Goal: Task Accomplishment & Management: Complete application form

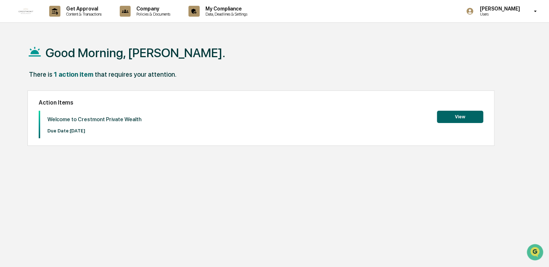
click at [454, 115] on button "View" at bounding box center [460, 117] width 46 height 12
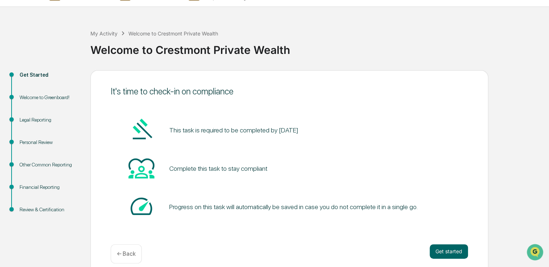
scroll to position [24, 0]
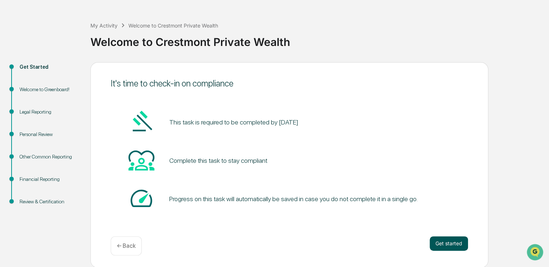
click at [448, 243] on button "Get started" at bounding box center [449, 243] width 38 height 14
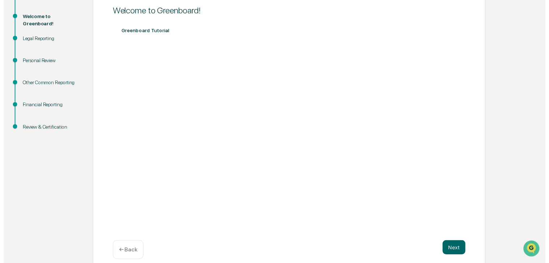
scroll to position [105, 0]
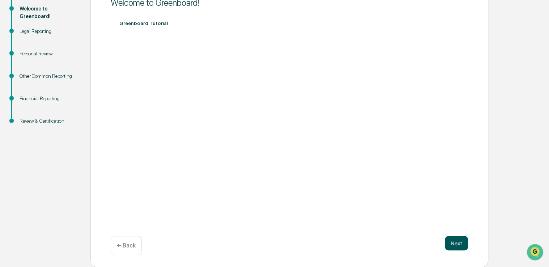
click at [453, 240] on button "Next" at bounding box center [456, 243] width 23 height 14
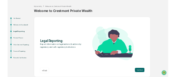
scroll to position [24, 0]
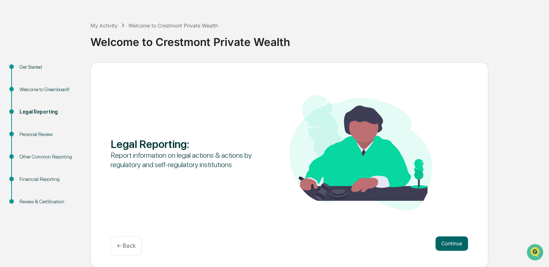
click at [453, 254] on div "Continue ← Back" at bounding box center [289, 245] width 357 height 19
click at [450, 243] on button "Continue" at bounding box center [451, 243] width 33 height 14
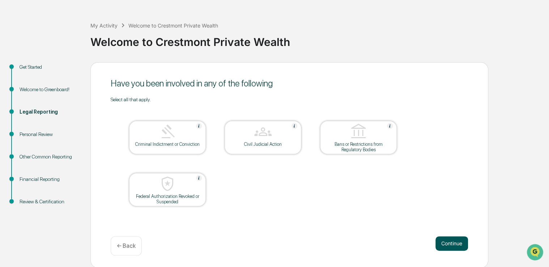
click at [455, 239] on button "Continue" at bounding box center [451, 243] width 33 height 14
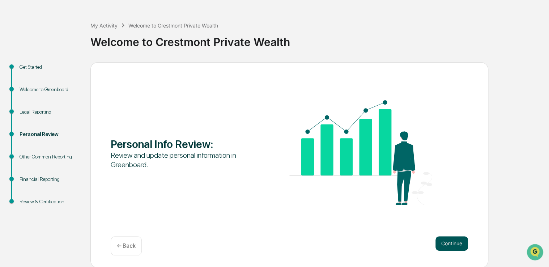
click at [459, 244] on button "Continue" at bounding box center [451, 243] width 33 height 14
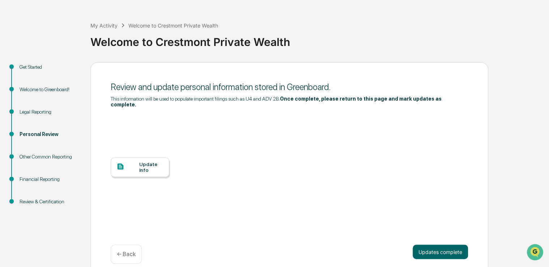
click at [146, 163] on div "Update Info" at bounding box center [151, 167] width 24 height 12
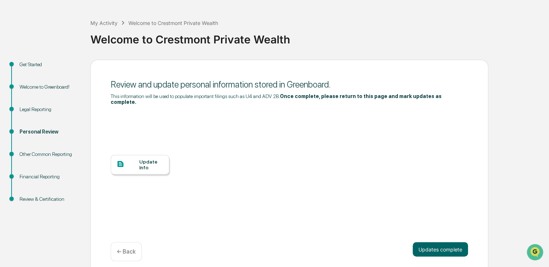
scroll to position [27, 0]
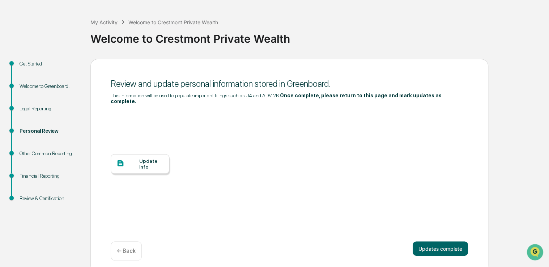
click at [117, 247] on p "← Back" at bounding box center [126, 250] width 19 height 7
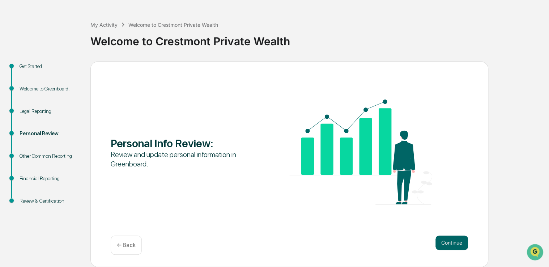
scroll to position [24, 0]
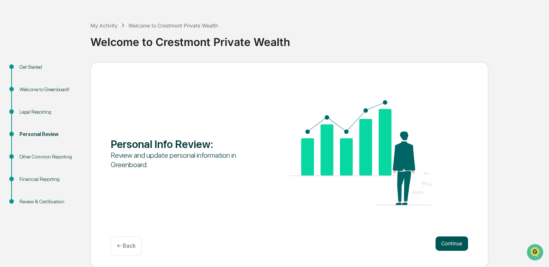
click at [459, 239] on button "Continue" at bounding box center [451, 243] width 33 height 14
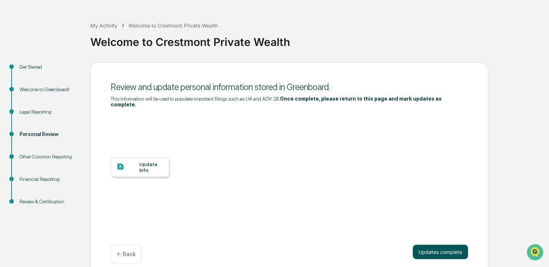
click at [457, 244] on button "Updates complete" at bounding box center [440, 251] width 55 height 14
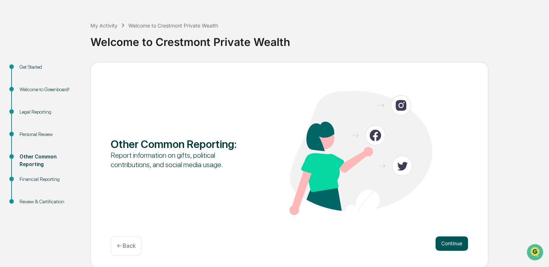
click at [465, 239] on button "Continue" at bounding box center [451, 243] width 33 height 14
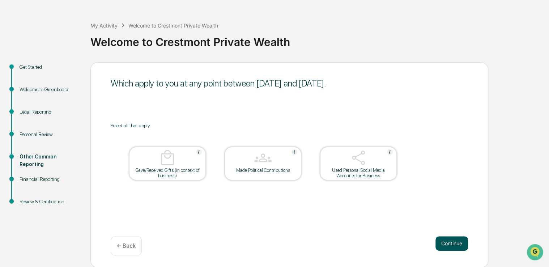
click at [459, 239] on button "Continue" at bounding box center [451, 243] width 33 height 14
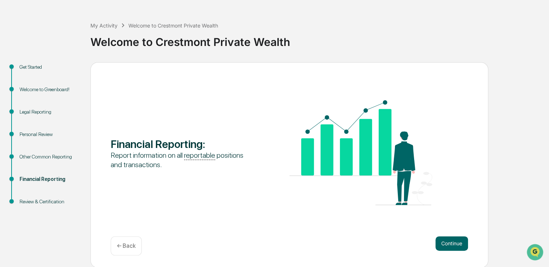
click at [459, 239] on button "Continue" at bounding box center [451, 243] width 33 height 14
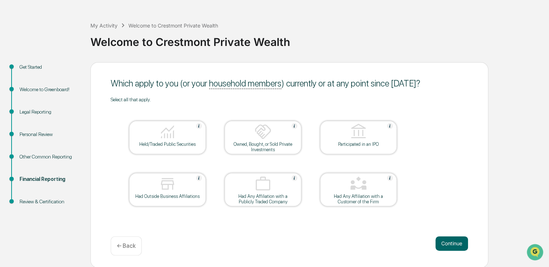
click at [459, 239] on button "Continue" at bounding box center [451, 243] width 33 height 14
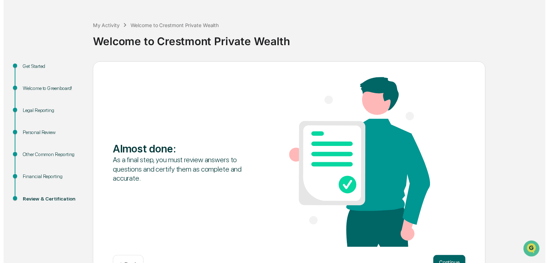
scroll to position [47, 0]
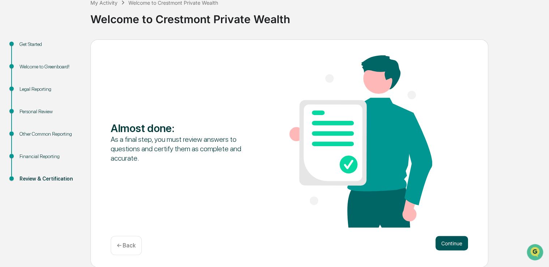
click at [457, 244] on button "Continue" at bounding box center [451, 243] width 33 height 14
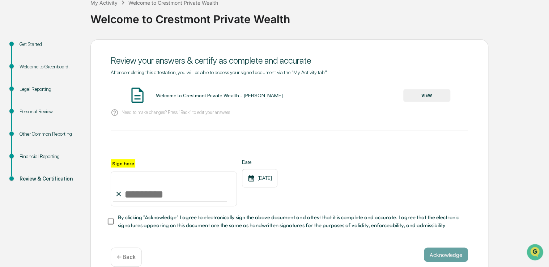
click at [125, 193] on input "Sign here" at bounding box center [174, 188] width 126 height 35
type input "**********"
click at [201, 148] on div at bounding box center [289, 150] width 357 height 17
click at [131, 252] on div "← Back" at bounding box center [126, 256] width 31 height 19
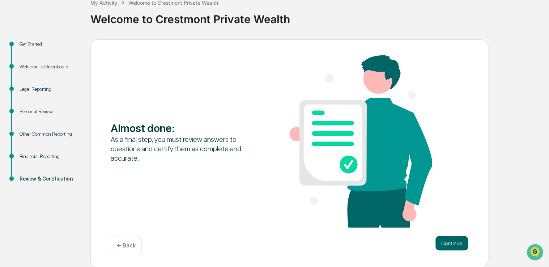
click at [131, 251] on div "← Back" at bounding box center [126, 245] width 31 height 19
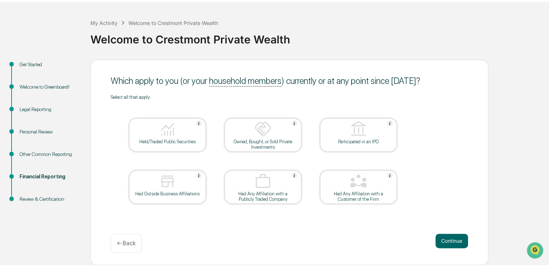
scroll to position [24, 0]
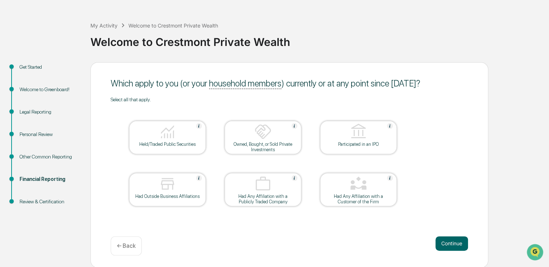
click at [127, 244] on p "← Back" at bounding box center [126, 245] width 19 height 7
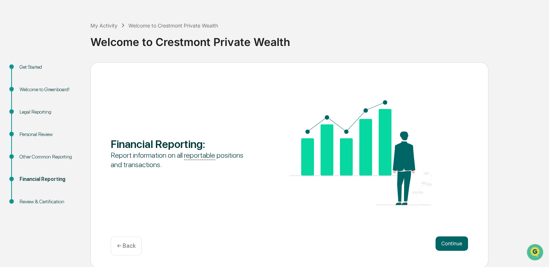
click at [125, 245] on p "← Back" at bounding box center [126, 245] width 19 height 7
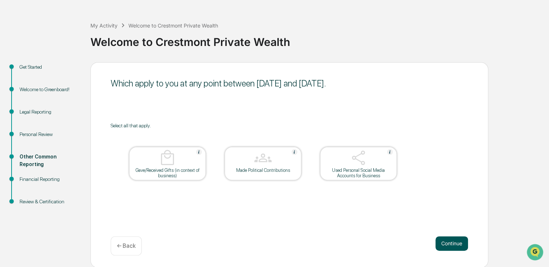
click at [448, 242] on button "Continue" at bounding box center [451, 243] width 33 height 14
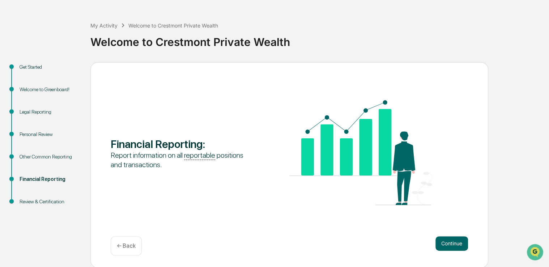
click at [448, 242] on button "Continue" at bounding box center [451, 243] width 33 height 14
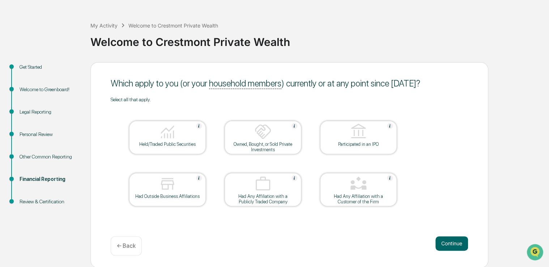
click at [448, 242] on button "Continue" at bounding box center [451, 243] width 33 height 14
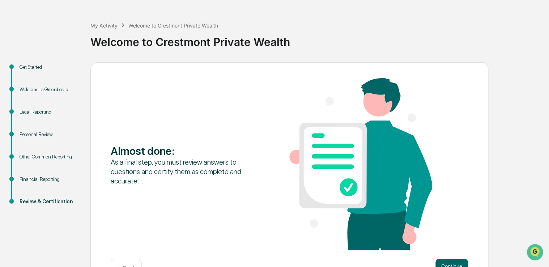
click at [448, 242] on div "Almost done : As a final step, you must review answers to questions and certify…" at bounding box center [289, 165] width 357 height 174
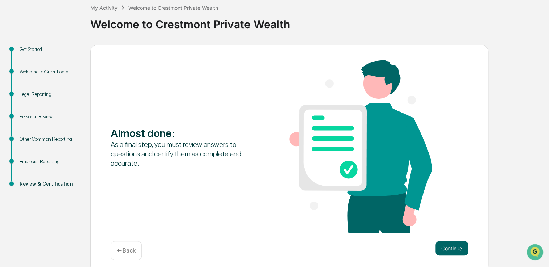
scroll to position [47, 0]
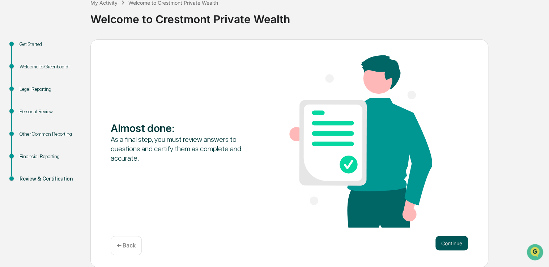
click at [451, 243] on button "Continue" at bounding box center [451, 243] width 33 height 14
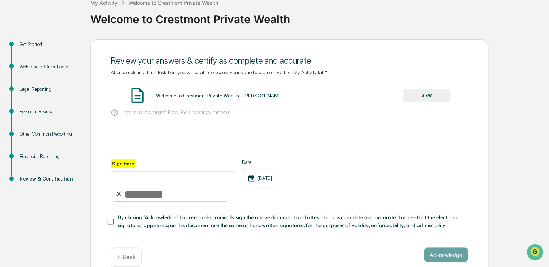
click at [163, 200] on input "Sign here" at bounding box center [174, 188] width 126 height 35
type input "**********"
click at [438, 256] on button "Acknowledge" at bounding box center [446, 254] width 44 height 14
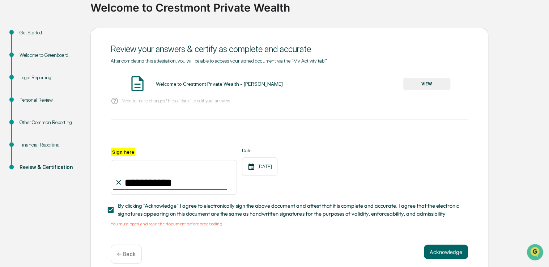
scroll to position [69, 0]
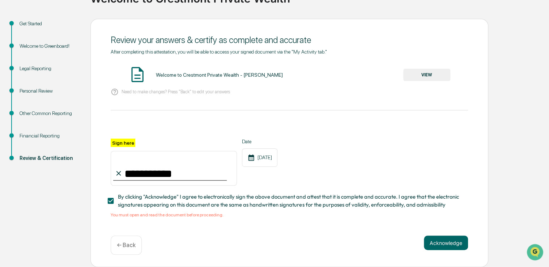
click at [443, 74] on button "VIEW" at bounding box center [426, 75] width 47 height 12
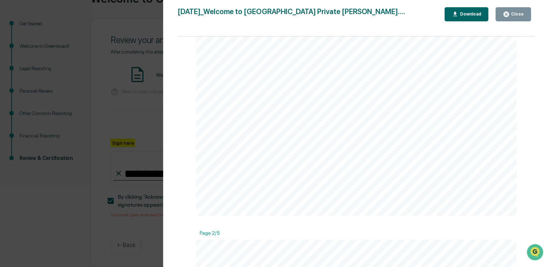
scroll to position [362, 0]
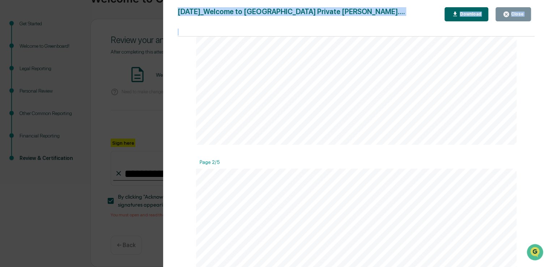
drag, startPoint x: 535, startPoint y: 92, endPoint x: 533, endPoint y: 97, distance: 5.0
click at [533, 97] on div "Version History 08/22/2025, 01:40 PM Alec Walker 2025-08-22_Welcome to Crestmon…" at bounding box center [356, 140] width 386 height 281
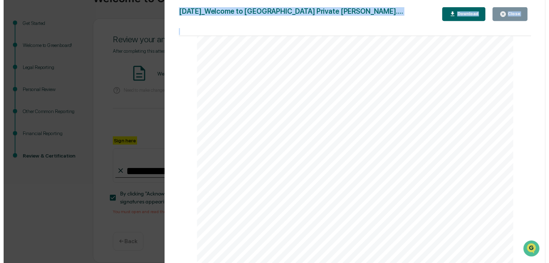
scroll to position [1991, 0]
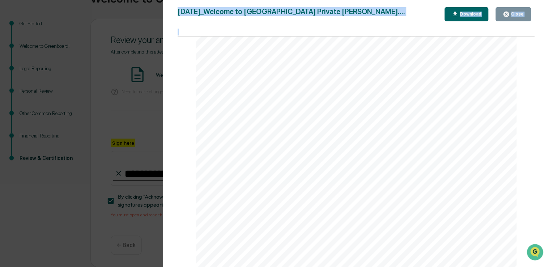
click at [505, 16] on icon "button" at bounding box center [505, 14] width 5 height 5
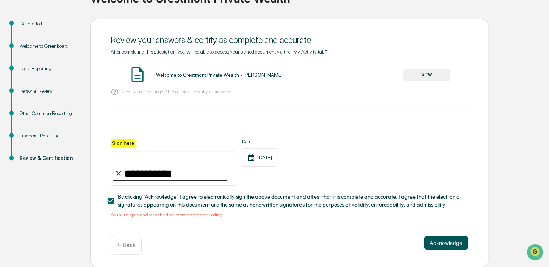
click at [435, 241] on button "Acknowledge" at bounding box center [446, 242] width 44 height 14
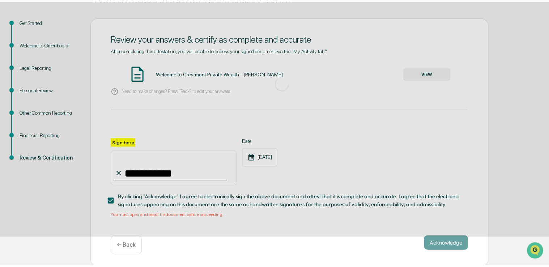
scroll to position [24, 0]
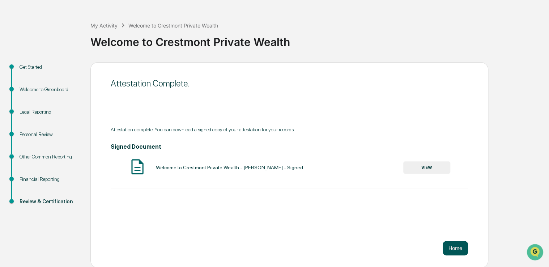
click at [451, 244] on button "Home" at bounding box center [455, 248] width 25 height 14
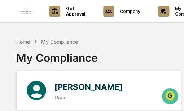
click at [184, 111] on html "Get Approval Content & Transactions Company Policies & Documents My Compliance …" at bounding box center [92, 55] width 184 height 111
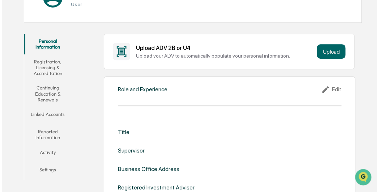
scroll to position [108, 0]
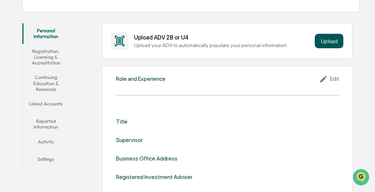
click at [184, 36] on button "Upload" at bounding box center [329, 41] width 29 height 14
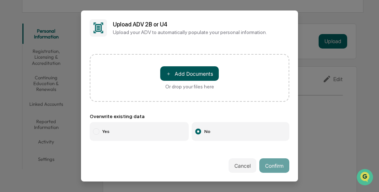
click at [175, 73] on button "＋ Add Documents" at bounding box center [189, 73] width 59 height 14
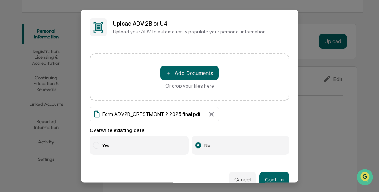
scroll to position [13, 0]
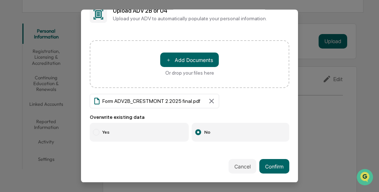
click at [99, 111] on label "Yes" at bounding box center [139, 132] width 99 height 19
click at [184, 111] on button "Confirm" at bounding box center [274, 166] width 30 height 14
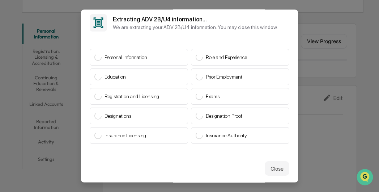
scroll to position [5, 0]
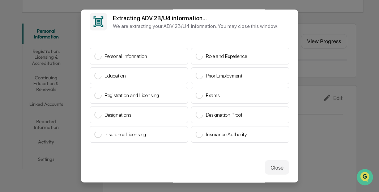
drag, startPoint x: 148, startPoint y: 79, endPoint x: 131, endPoint y: 54, distance: 30.3
click at [148, 78] on div "Education" at bounding box center [139, 75] width 98 height 17
click at [131, 52] on div "Personal Information" at bounding box center [139, 56] width 98 height 17
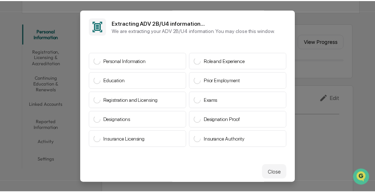
scroll to position [0, 0]
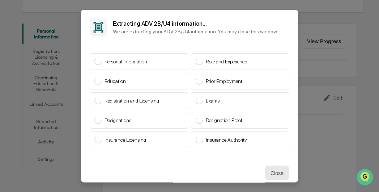
click at [184, 111] on button "Close" at bounding box center [277, 172] width 25 height 14
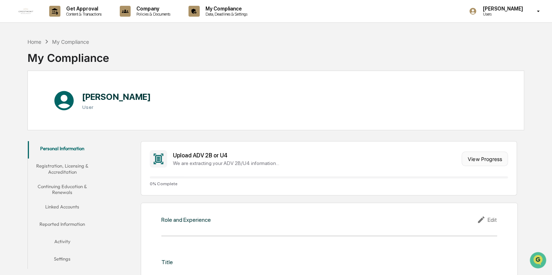
click at [184, 111] on button "View Progress" at bounding box center [484, 159] width 46 height 14
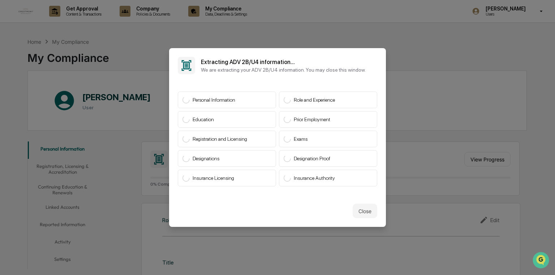
click at [184, 111] on span "Registration and Licensing" at bounding box center [220, 139] width 55 height 6
click at [184, 111] on button "Close" at bounding box center [365, 211] width 25 height 14
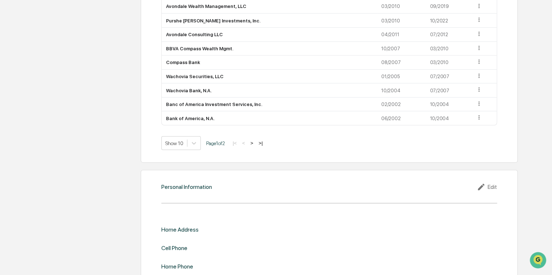
scroll to position [696, 0]
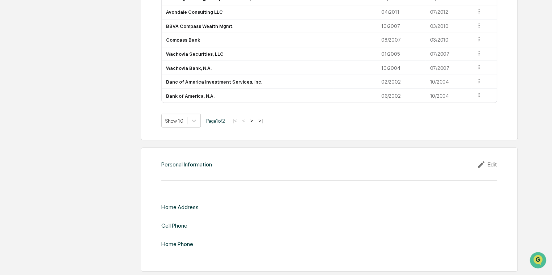
click at [482, 165] on icon at bounding box center [482, 164] width 11 height 9
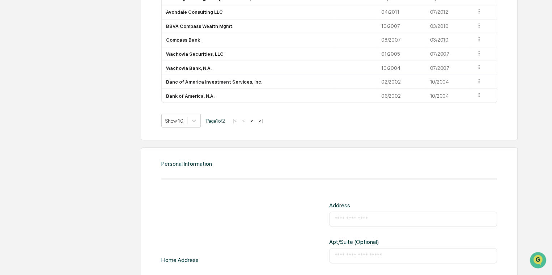
click at [386, 212] on div "​" at bounding box center [413, 219] width 168 height 15
click at [383, 218] on input "text" at bounding box center [412, 219] width 157 height 7
type input "**********"
type input "*****"
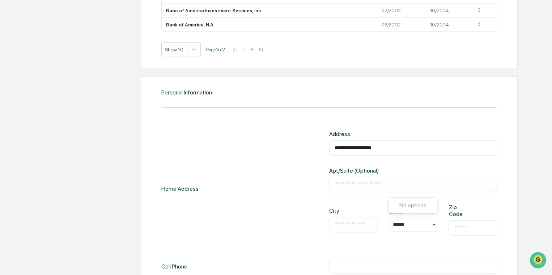
scroll to position [768, 0]
click at [363, 183] on input "text" at bounding box center [412, 183] width 157 height 7
click at [334, 221] on input "text" at bounding box center [352, 223] width 37 height 7
type input "*******"
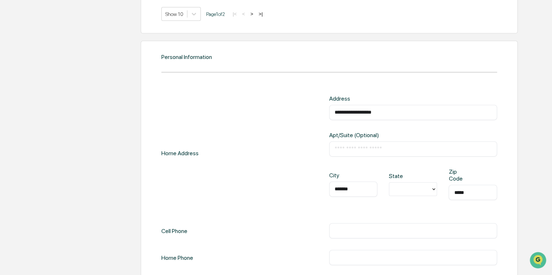
scroll to position [835, 0]
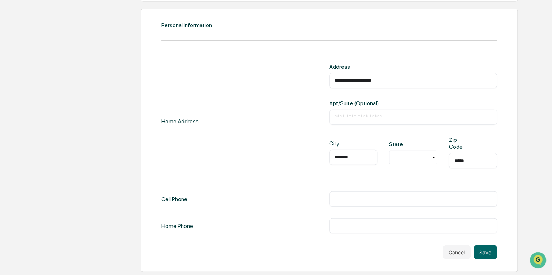
type input "*****"
click at [349, 201] on input "text" at bounding box center [412, 198] width 157 height 7
type input "*"
type input "**********"
click at [480, 256] on button "Save" at bounding box center [485, 252] width 24 height 14
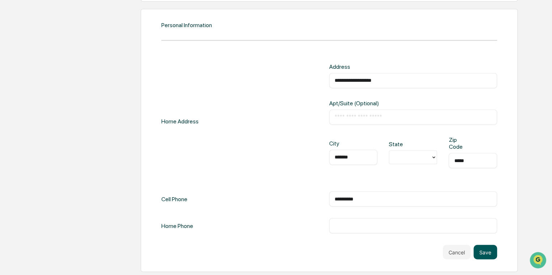
click at [487, 255] on button "Save" at bounding box center [485, 252] width 24 height 14
click at [411, 85] on div "**********" at bounding box center [413, 80] width 168 height 15
click at [405, 78] on input "**********" at bounding box center [412, 80] width 157 height 7
type input "*****"
click at [376, 78] on input "**********" at bounding box center [412, 80] width 157 height 7
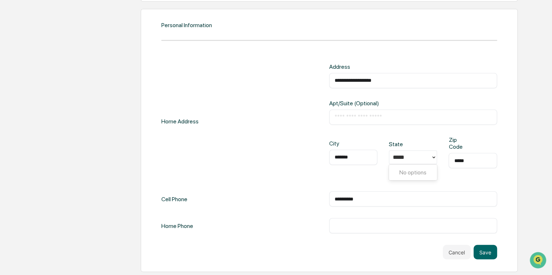
click at [472, 127] on div "**********" at bounding box center [413, 121] width 168 height 116
click at [498, 145] on div "**********" at bounding box center [329, 140] width 377 height 263
drag, startPoint x: 441, startPoint y: 184, endPoint x: 433, endPoint y: 199, distance: 17.0
click at [440, 184] on div "**********" at bounding box center [329, 148] width 336 height 170
click at [433, 199] on input "**********" at bounding box center [412, 198] width 157 height 7
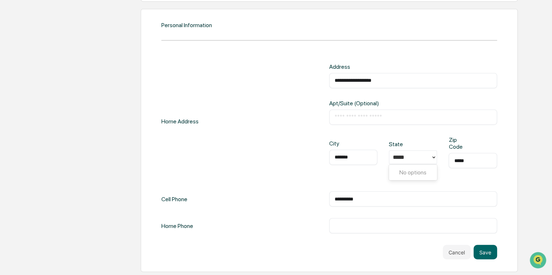
click at [415, 228] on input "text" at bounding box center [412, 225] width 157 height 7
type input "***"
click at [492, 249] on button "Save" at bounding box center [485, 252] width 24 height 14
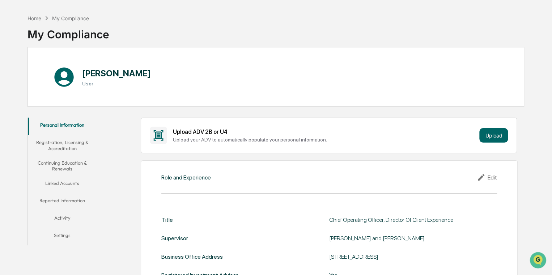
scroll to position [0, 0]
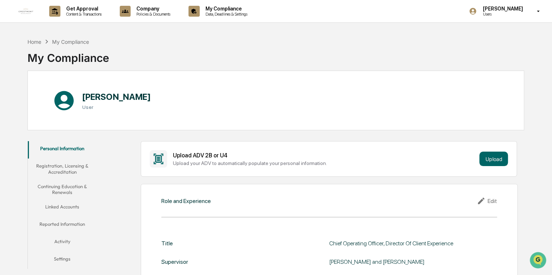
click at [76, 169] on button "Registration, Licensing & Accreditation" at bounding box center [62, 168] width 69 height 21
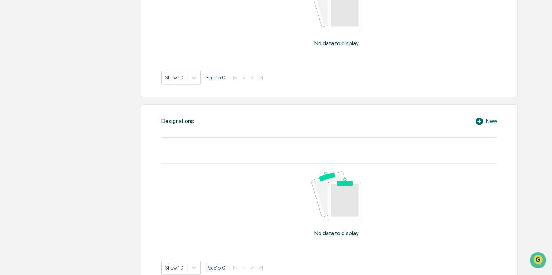
scroll to position [434, 0]
click at [484, 121] on icon at bounding box center [480, 121] width 11 height 9
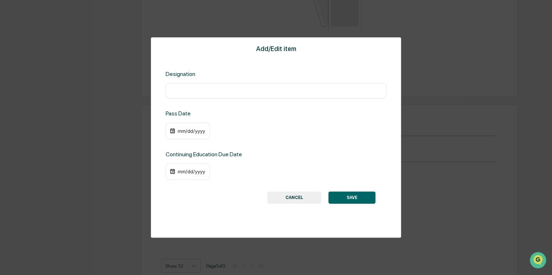
click at [238, 80] on div "Designation ​" at bounding box center [276, 85] width 221 height 28
click at [238, 90] on input "text" at bounding box center [276, 90] width 210 height 7
type input "*"
type input "***"
click at [185, 134] on div "mm/dd/yyyy" at bounding box center [188, 131] width 44 height 17
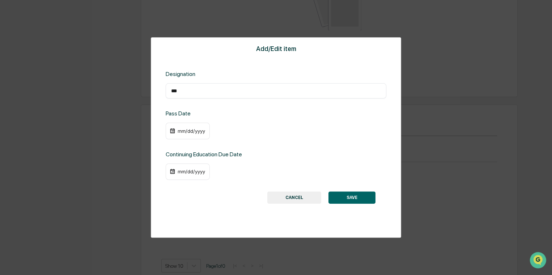
click at [185, 130] on div "mm/dd/yyyy" at bounding box center [191, 131] width 29 height 6
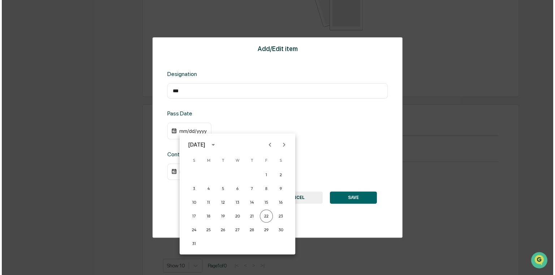
scroll to position [434, 0]
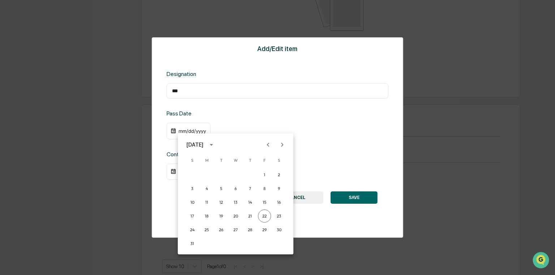
click at [282, 145] on icon "Next month" at bounding box center [282, 145] width 8 height 8
click at [204, 142] on div "[DATE]" at bounding box center [195, 145] width 17 height 8
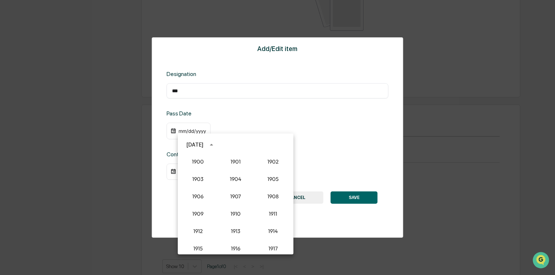
scroll to position [670, 0]
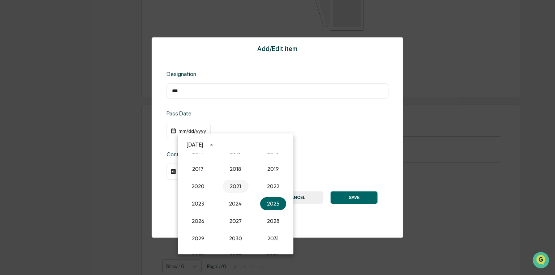
click at [229, 183] on button "2021" at bounding box center [236, 186] width 26 height 13
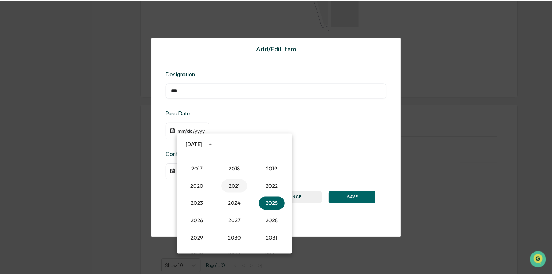
scroll to position [434, 0]
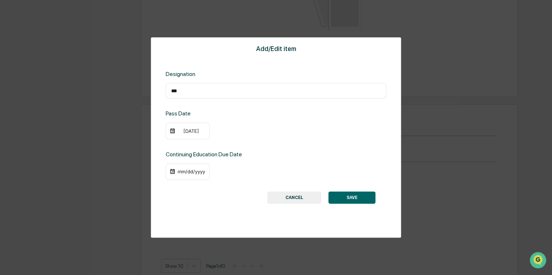
click at [186, 128] on div "[DATE]" at bounding box center [191, 131] width 29 height 6
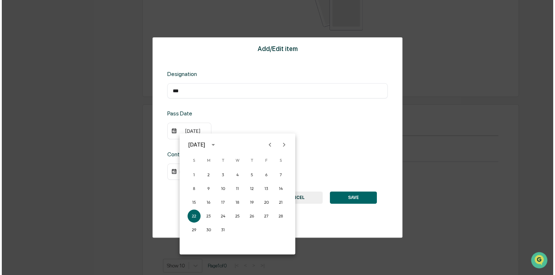
scroll to position [434, 0]
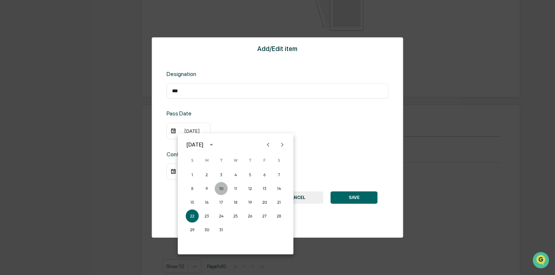
click at [223, 187] on button "10" at bounding box center [221, 188] width 13 height 13
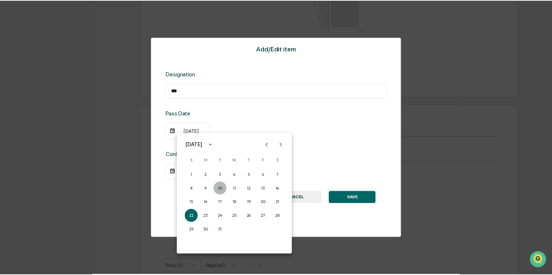
scroll to position [434, 0]
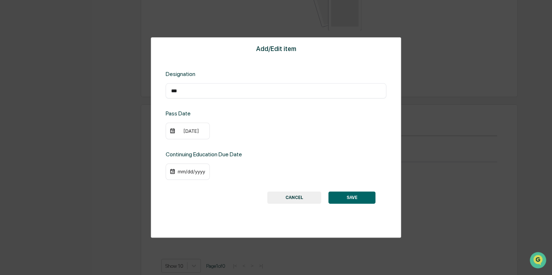
click at [185, 171] on div "mm/dd/yyyy" at bounding box center [191, 172] width 29 height 6
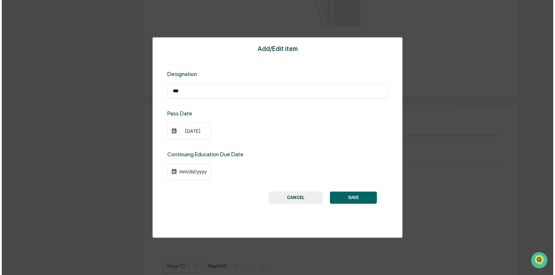
scroll to position [434, 0]
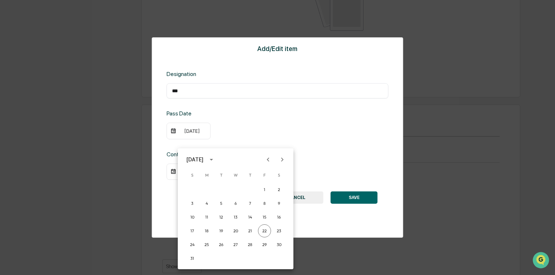
click at [239, 124] on div at bounding box center [277, 137] width 555 height 275
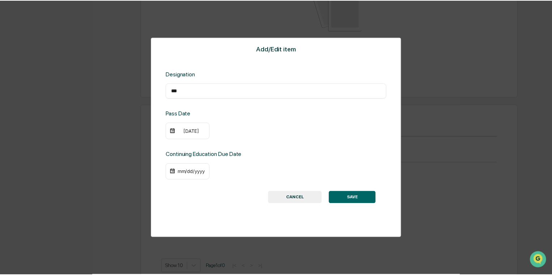
scroll to position [434, 0]
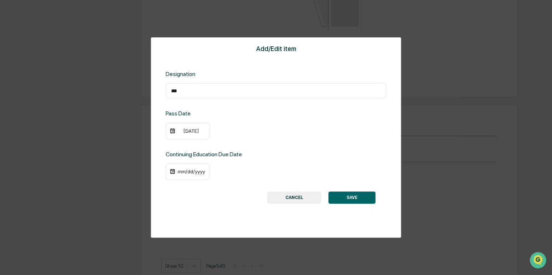
click at [183, 173] on div "mm/dd/yyyy" at bounding box center [191, 172] width 29 height 6
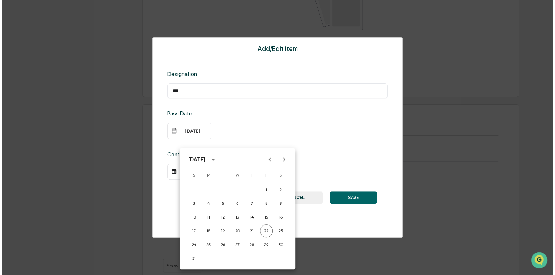
scroll to position [434, 0]
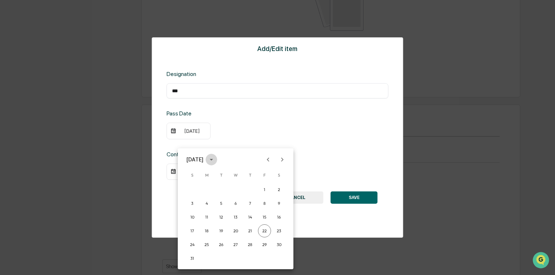
click at [217, 162] on button "calendar view is open, switch to year view" at bounding box center [212, 160] width 12 height 12
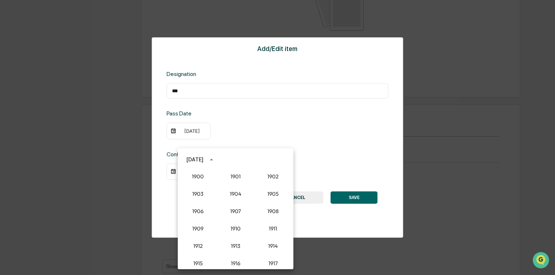
scroll to position [670, 0]
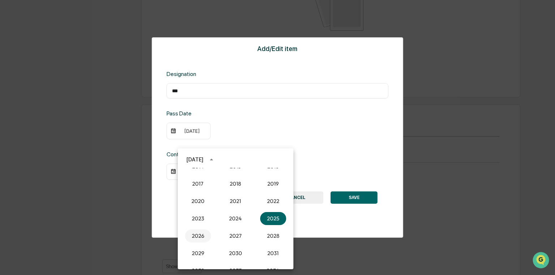
click at [203, 234] on button "2026" at bounding box center [198, 235] width 26 height 13
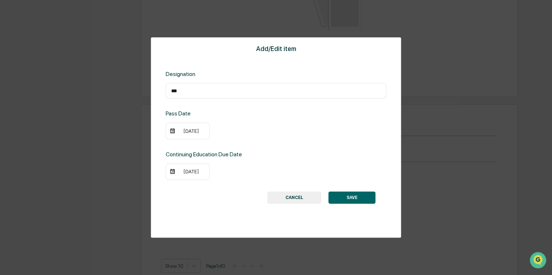
click at [188, 171] on div "[DATE]" at bounding box center [191, 172] width 29 height 6
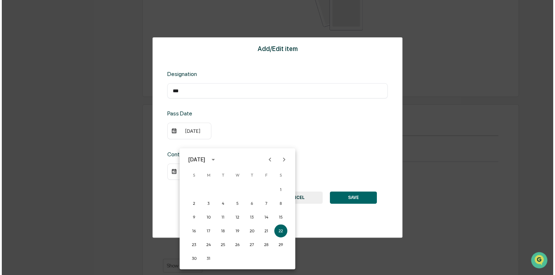
scroll to position [434, 0]
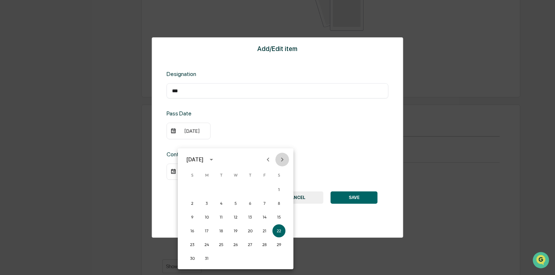
click at [285, 155] on icon "Next month" at bounding box center [282, 159] width 8 height 8
click at [270, 157] on icon "Previous month" at bounding box center [268, 159] width 8 height 8
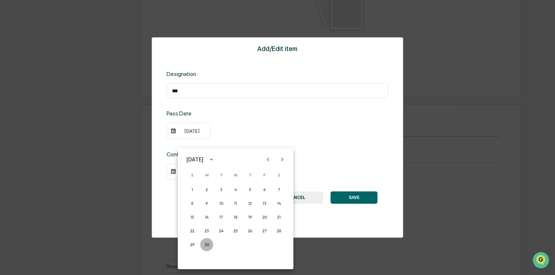
click at [202, 243] on button "30" at bounding box center [206, 244] width 13 height 13
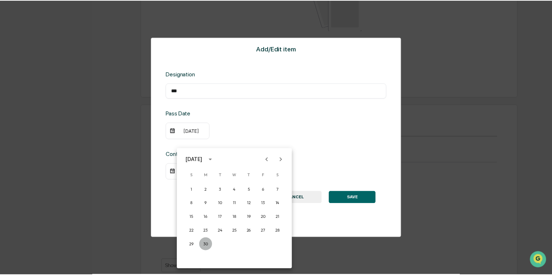
scroll to position [434, 0]
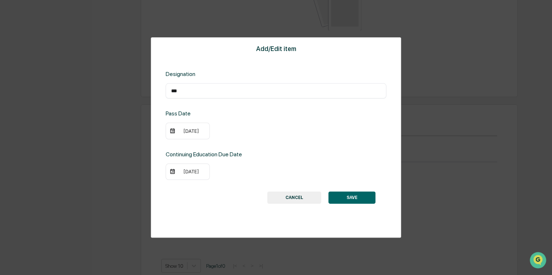
click at [354, 195] on button "SAVE" at bounding box center [351, 197] width 47 height 12
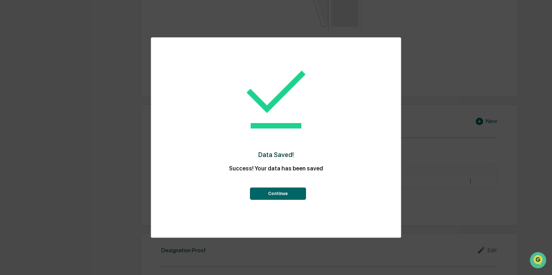
click at [282, 192] on button "Continue" at bounding box center [278, 193] width 56 height 12
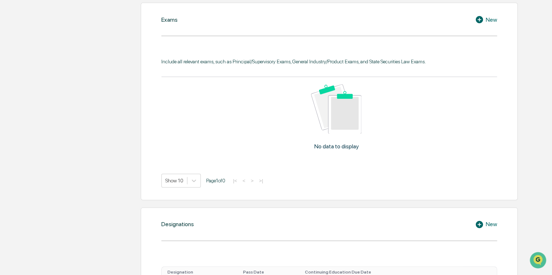
scroll to position [289, 0]
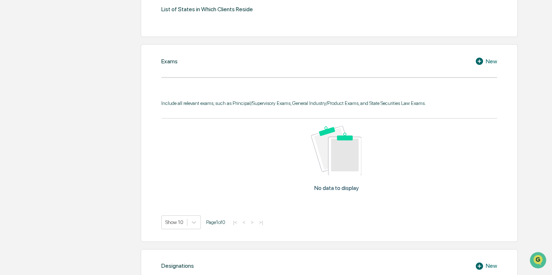
click at [487, 61] on div "New" at bounding box center [486, 61] width 22 height 9
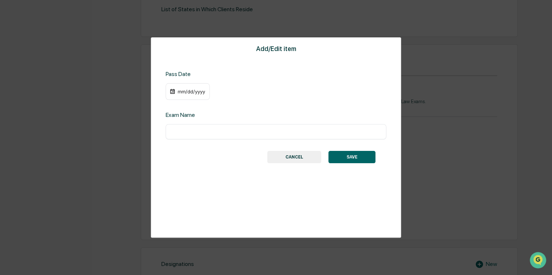
click at [184, 130] on input "text" at bounding box center [276, 131] width 210 height 7
type input "*********"
click at [181, 90] on div "mm/dd/yyyy" at bounding box center [191, 92] width 29 height 6
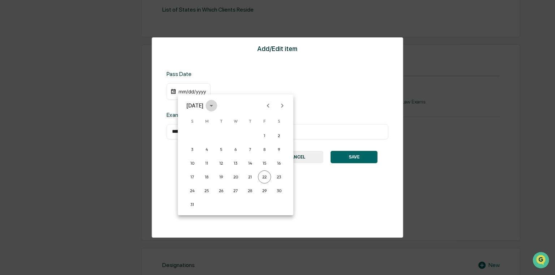
click at [216, 104] on icon "calendar view is open, switch to year view" at bounding box center [212, 106] width 8 height 8
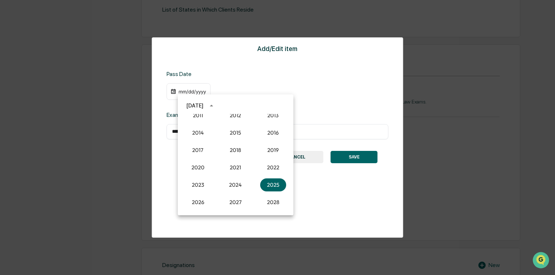
scroll to position [634, 0]
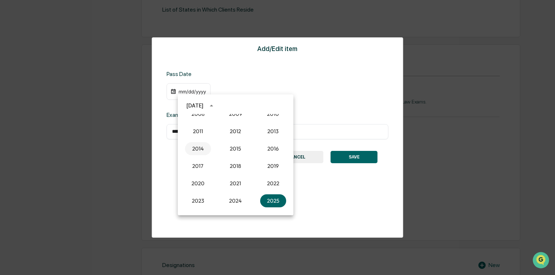
click at [200, 149] on button "2014" at bounding box center [198, 148] width 26 height 13
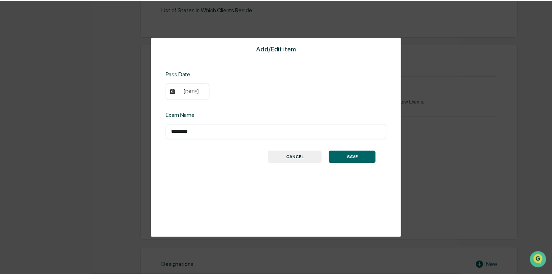
scroll to position [289, 0]
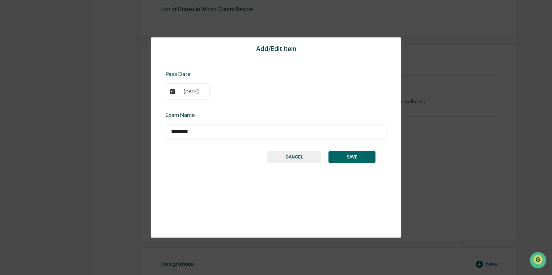
click at [348, 156] on button "SAVE" at bounding box center [351, 157] width 47 height 12
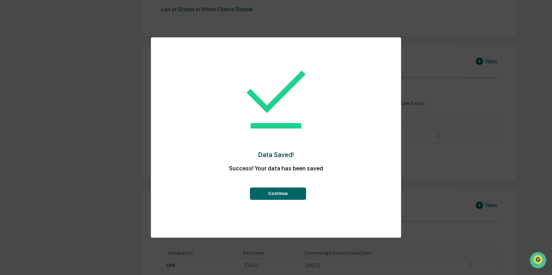
click at [269, 191] on button "Continue" at bounding box center [278, 193] width 56 height 12
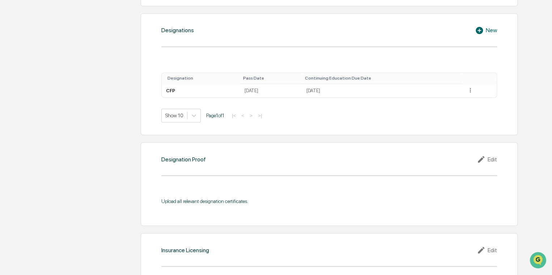
scroll to position [470, 0]
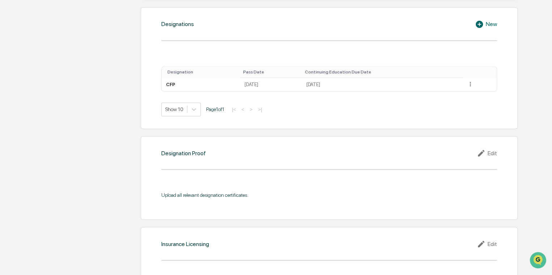
click at [483, 152] on icon at bounding box center [482, 153] width 11 height 9
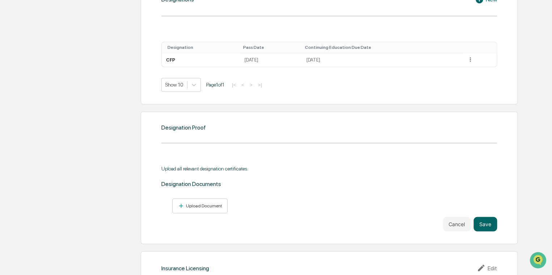
scroll to position [506, 0]
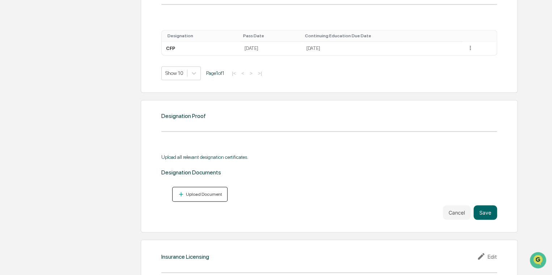
click at [210, 192] on div "Upload Document" at bounding box center [203, 193] width 38 height 5
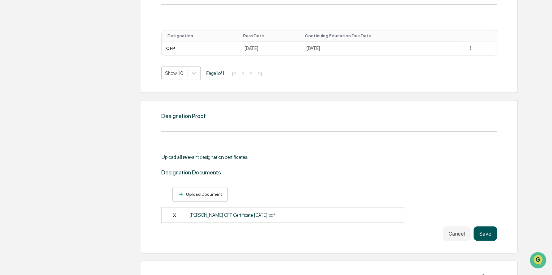
click at [489, 231] on button "Save" at bounding box center [485, 233] width 24 height 14
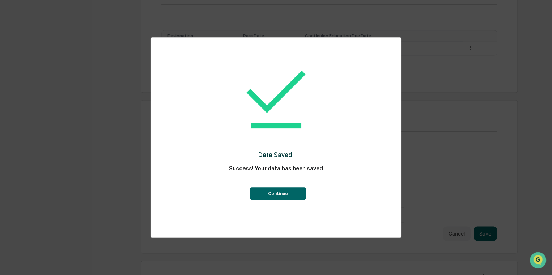
click at [279, 194] on button "Continue" at bounding box center [278, 193] width 56 height 12
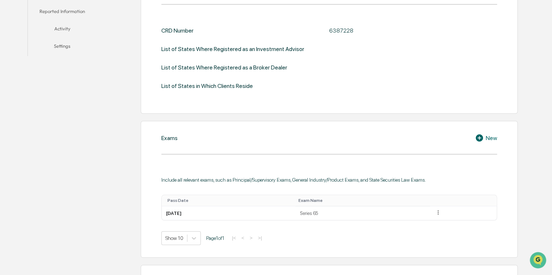
scroll to position [217, 0]
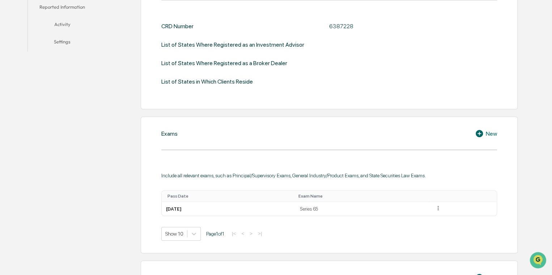
click at [486, 133] on div "New" at bounding box center [486, 133] width 22 height 9
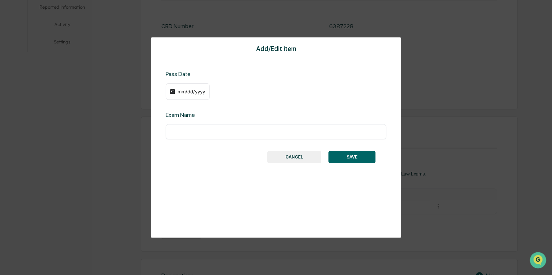
click at [200, 131] on input "text" at bounding box center [276, 131] width 210 height 7
type input "**********"
click at [187, 89] on div "mm/dd/yyyy" at bounding box center [191, 92] width 29 height 6
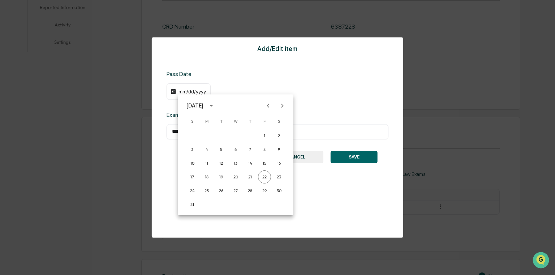
click at [216, 104] on icon "calendar view is open, switch to year view" at bounding box center [212, 106] width 8 height 8
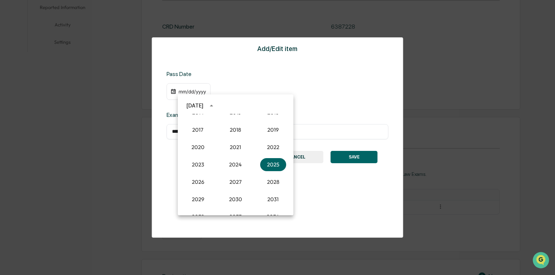
scroll to position [634, 0]
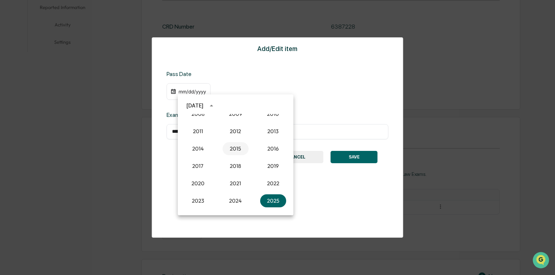
click at [236, 144] on button "2015" at bounding box center [236, 148] width 26 height 13
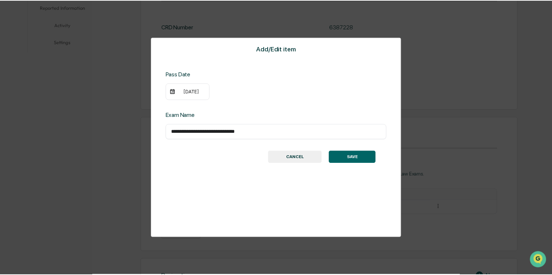
scroll to position [217, 0]
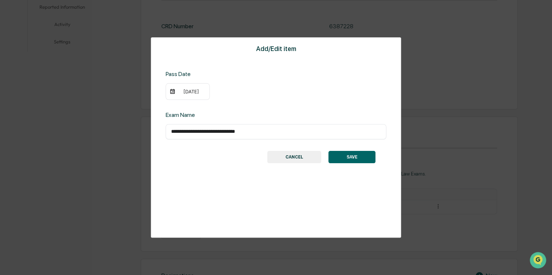
click at [353, 157] on button "SAVE" at bounding box center [351, 157] width 47 height 12
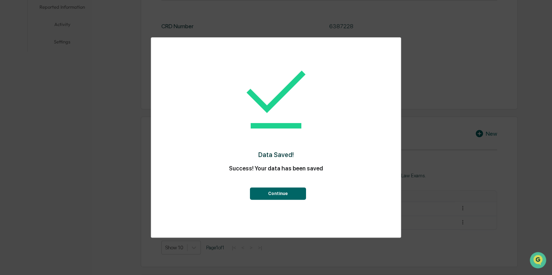
click at [257, 192] on button "Continue" at bounding box center [278, 193] width 56 height 12
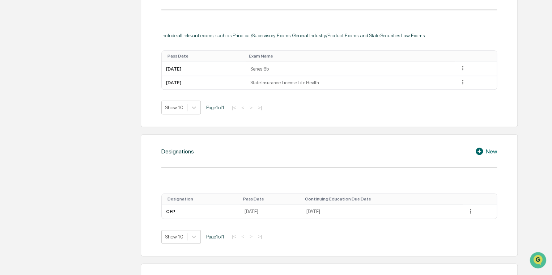
scroll to position [362, 0]
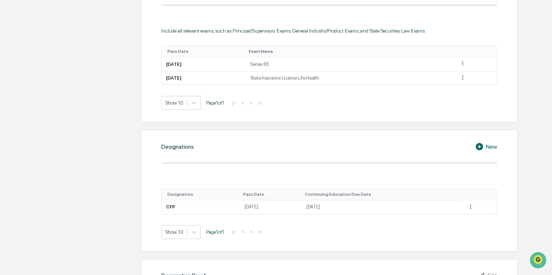
click at [483, 144] on icon at bounding box center [480, 146] width 11 height 9
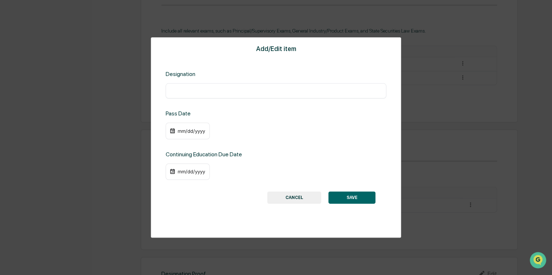
click at [216, 89] on input "text" at bounding box center [276, 90] width 210 height 7
type input "***"
click at [311, 196] on button "CANCEL" at bounding box center [294, 197] width 54 height 12
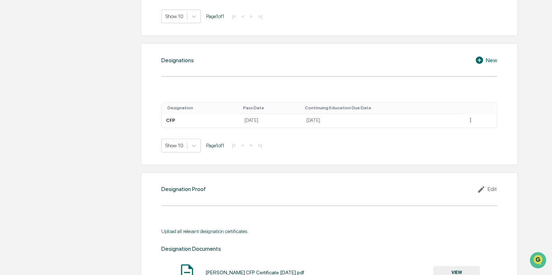
scroll to position [470, 0]
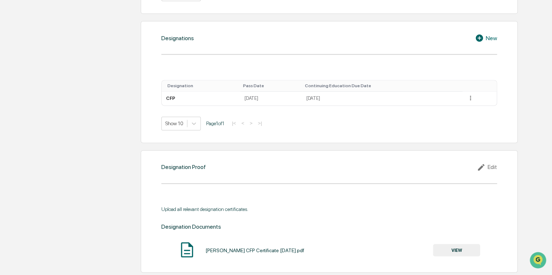
click at [482, 167] on icon at bounding box center [482, 167] width 11 height 9
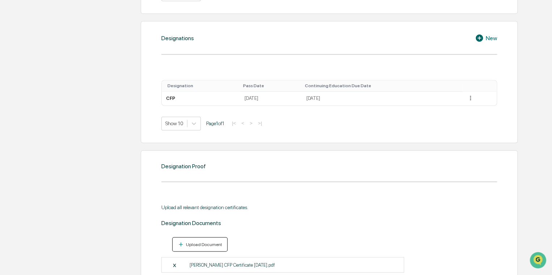
click at [202, 244] on div "Upload Document" at bounding box center [203, 244] width 38 height 5
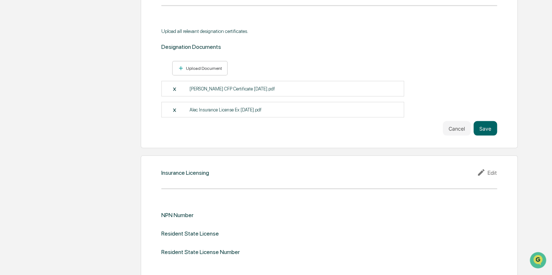
scroll to position [651, 0]
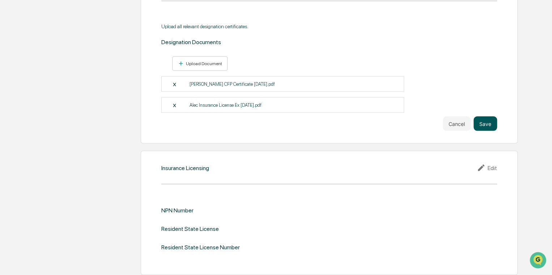
click at [485, 128] on button "Save" at bounding box center [485, 123] width 24 height 14
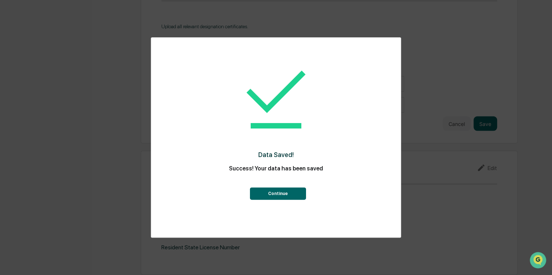
drag, startPoint x: 280, startPoint y: 191, endPoint x: 279, endPoint y: 184, distance: 6.9
click at [279, 190] on button "Continue" at bounding box center [278, 193] width 56 height 12
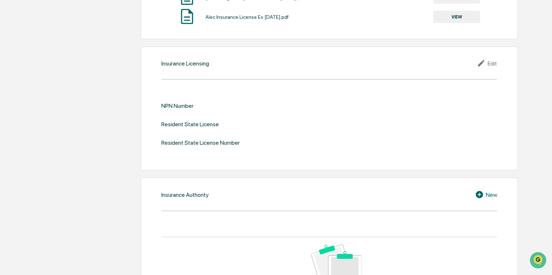
scroll to position [701, 0]
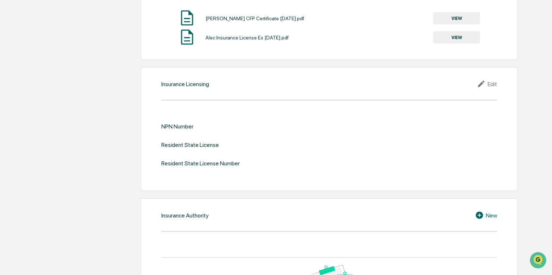
click at [191, 123] on div "NPN Number" at bounding box center [177, 126] width 32 height 7
click at [480, 84] on icon at bounding box center [481, 84] width 7 height 7
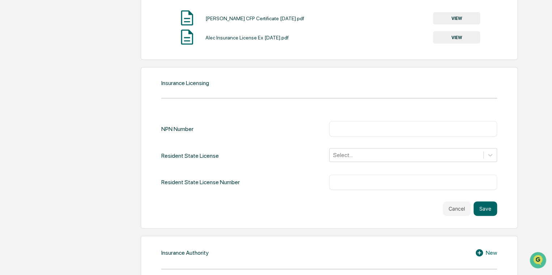
click at [375, 133] on div "​" at bounding box center [413, 128] width 168 height 15
click at [375, 129] on input "text" at bounding box center [412, 128] width 157 height 7
paste input "********"
type input "********"
click at [368, 153] on div at bounding box center [406, 155] width 146 height 8
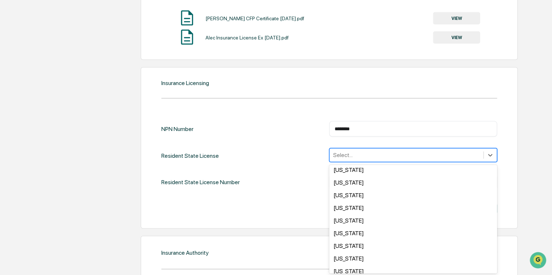
scroll to position [470, 0]
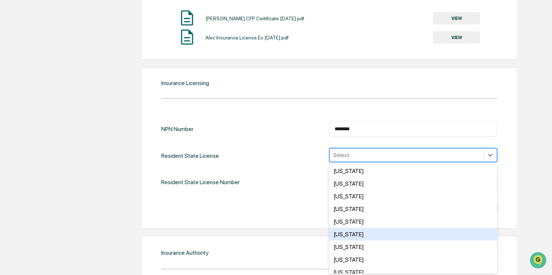
click at [345, 239] on div "[US_STATE]" at bounding box center [413, 234] width 168 height 13
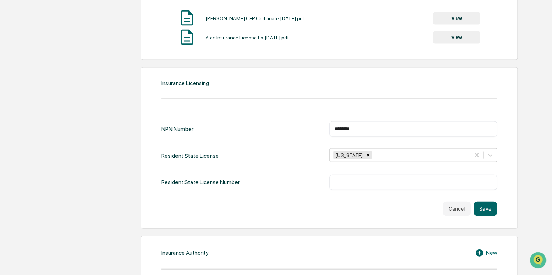
click at [314, 178] on div "Resident State License Number ​" at bounding box center [329, 182] width 336 height 15
click at [370, 188] on div "​" at bounding box center [413, 182] width 168 height 15
click at [369, 184] on input "text" at bounding box center [412, 182] width 157 height 7
click at [360, 187] on div "​" at bounding box center [413, 182] width 168 height 15
paste input "*******"
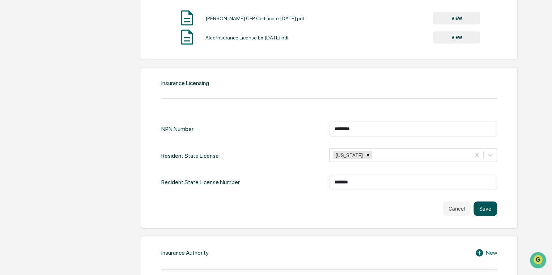
type input "*******"
click at [482, 202] on button "Save" at bounding box center [485, 208] width 24 height 14
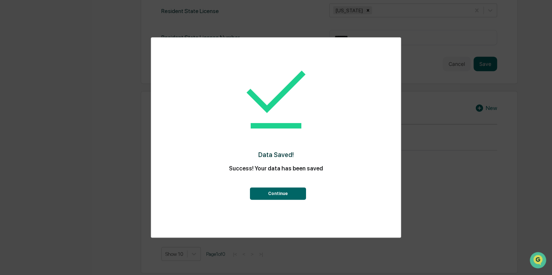
click at [286, 193] on button "Continue" at bounding box center [278, 193] width 56 height 12
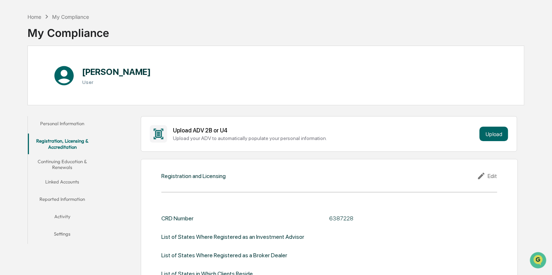
scroll to position [0, 0]
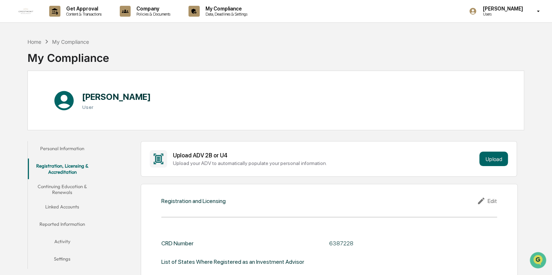
click at [69, 186] on button "Continuing Education & Renewals" at bounding box center [62, 189] width 69 height 21
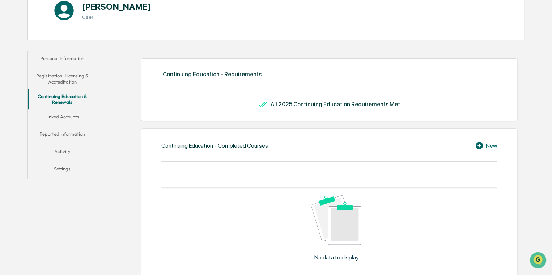
scroll to position [33, 0]
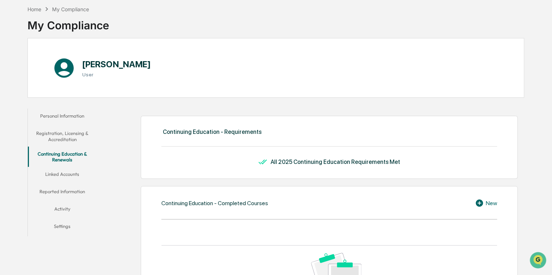
click at [64, 174] on button "Linked Accounts" at bounding box center [62, 175] width 69 height 17
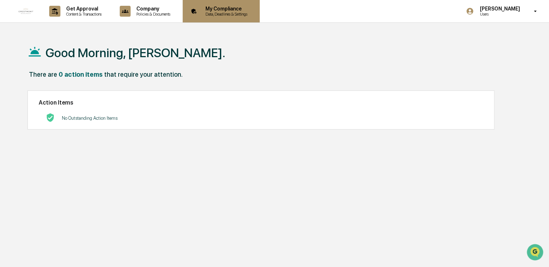
click at [213, 12] on p "Data, Deadlines & Settings" at bounding box center [225, 14] width 51 height 5
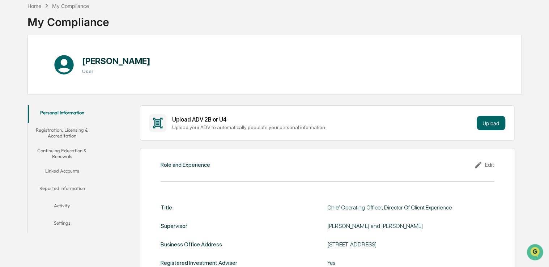
scroll to position [36, 0]
click at [56, 127] on button "Registration, Licensing & Accreditation" at bounding box center [62, 132] width 69 height 21
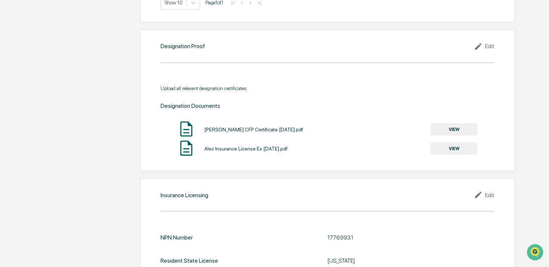
scroll to position [687, 0]
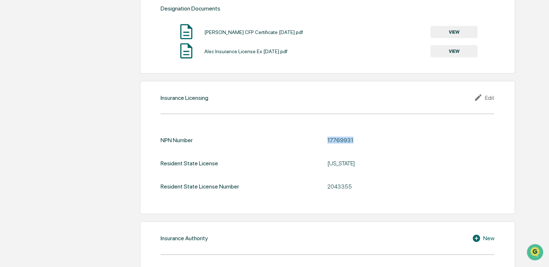
drag, startPoint x: 354, startPoint y: 140, endPoint x: 326, endPoint y: 141, distance: 28.6
click at [326, 141] on div "NPN Number 17769931" at bounding box center [327, 140] width 333 height 7
drag, startPoint x: 326, startPoint y: 141, endPoint x: 331, endPoint y: 138, distance: 6.0
copy div "17769931"
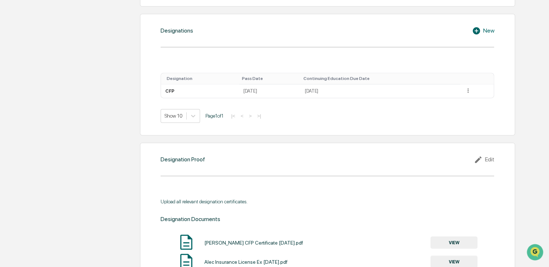
scroll to position [465, 0]
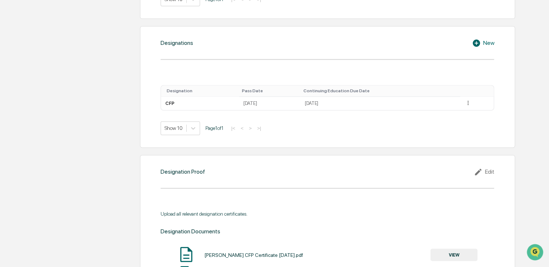
click at [478, 45] on icon at bounding box center [476, 42] width 7 height 7
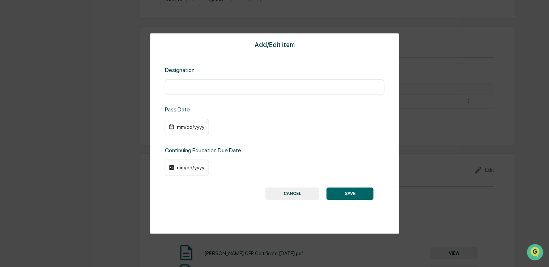
click at [251, 86] on input "text" at bounding box center [274, 86] width 209 height 7
type input "**********"
click at [189, 123] on div "mm/dd/yyyy" at bounding box center [187, 127] width 44 height 17
click at [185, 125] on div "mm/dd/yyyy" at bounding box center [190, 127] width 29 height 6
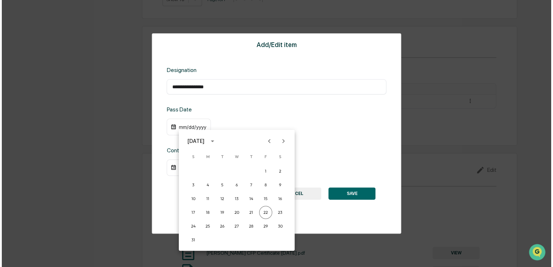
scroll to position [465, 0]
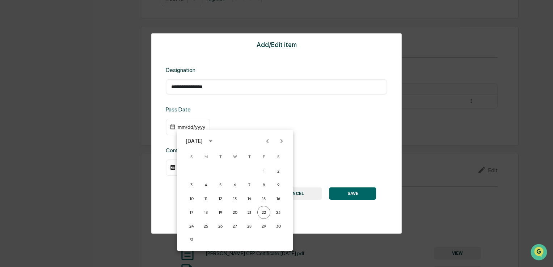
click at [205, 145] on div "[DATE]" at bounding box center [194, 141] width 19 height 8
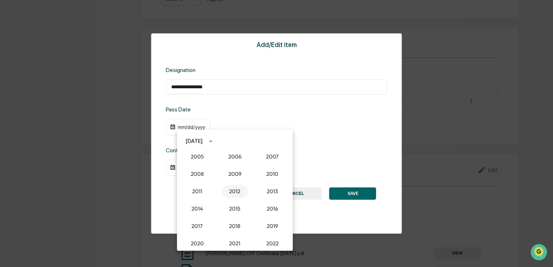
scroll to position [597, 0]
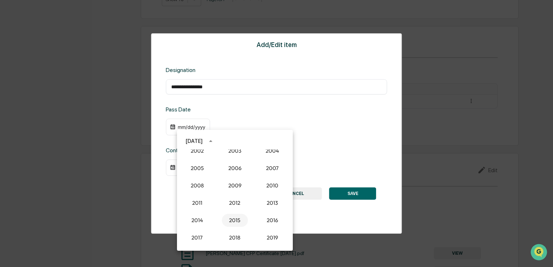
click at [231, 222] on button "2015" at bounding box center [235, 220] width 26 height 13
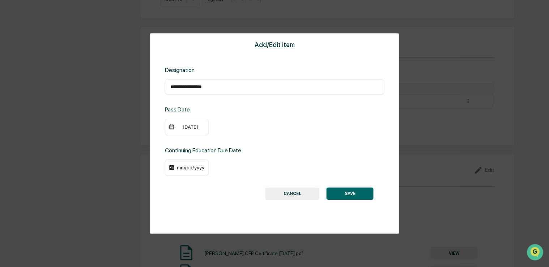
click at [192, 165] on div "mm/dd/yyyy" at bounding box center [190, 168] width 29 height 6
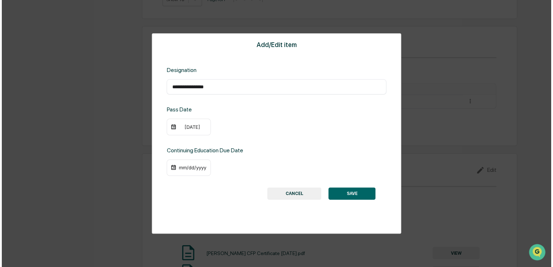
scroll to position [465, 0]
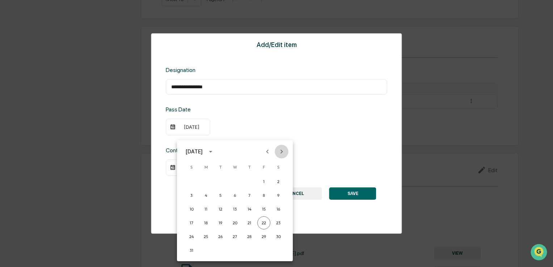
click at [279, 152] on icon "Next month" at bounding box center [281, 152] width 8 height 8
click at [194, 250] on button "30" at bounding box center [191, 250] width 13 height 13
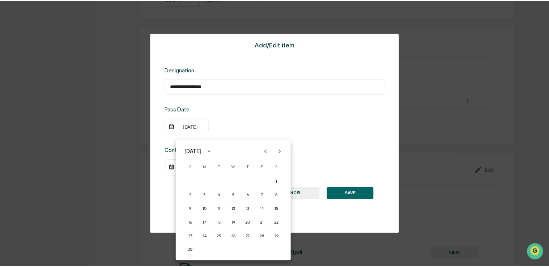
scroll to position [465, 0]
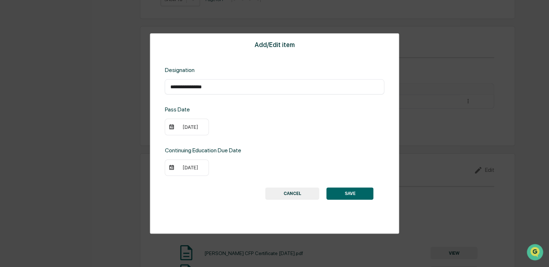
click at [351, 197] on button "SAVE" at bounding box center [350, 193] width 47 height 12
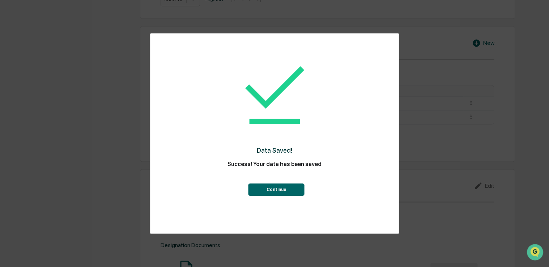
click at [299, 188] on button "Continue" at bounding box center [276, 189] width 56 height 12
